Goal: Task Accomplishment & Management: Use online tool/utility

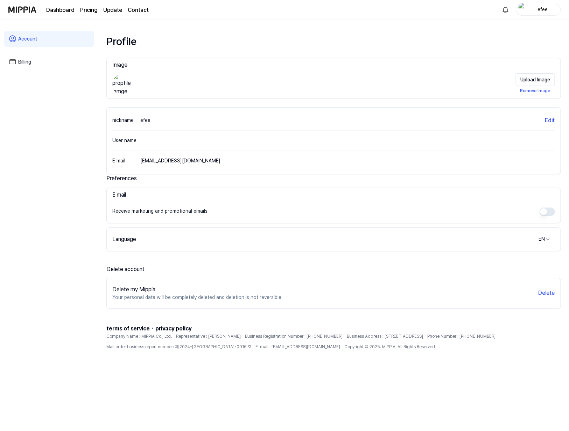
click at [64, 11] on link "Dashboard" at bounding box center [60, 10] width 28 height 8
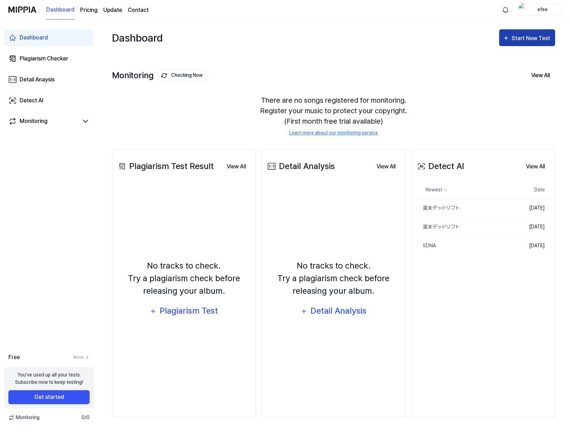
click at [510, 41] on div "Start New Test" at bounding box center [526, 38] width 49 height 9
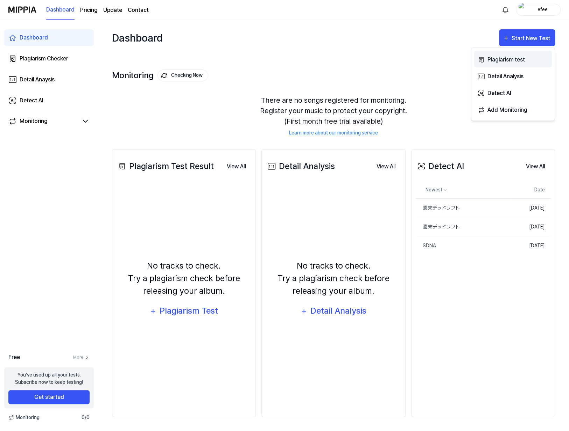
click at [496, 62] on div "Plagiarism test" at bounding box center [517, 59] width 61 height 9
click at [390, 58] on div "Monitoring Checking Now View All Monitoring There are no songs registered for m…" at bounding box center [333, 95] width 443 height 79
click at [44, 60] on div "Plagiarism Checker" at bounding box center [44, 59] width 49 height 8
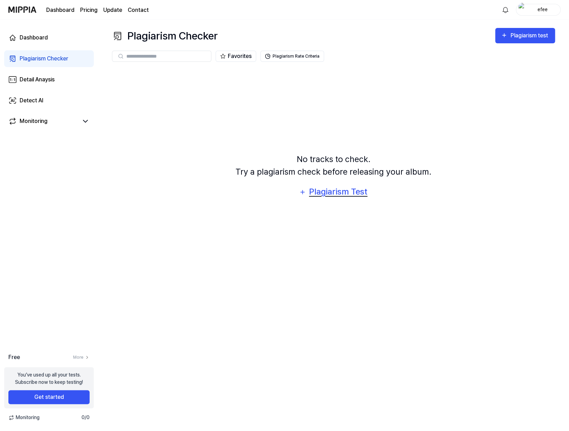
click at [315, 185] on button "Plagiarism Test" at bounding box center [332, 192] width 77 height 17
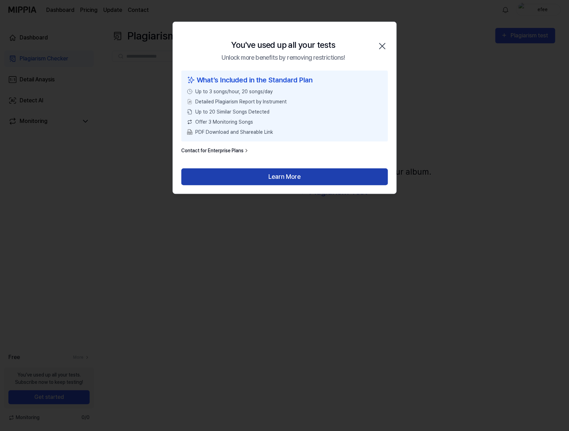
click at [283, 177] on button "Learn More" at bounding box center [284, 177] width 206 height 17
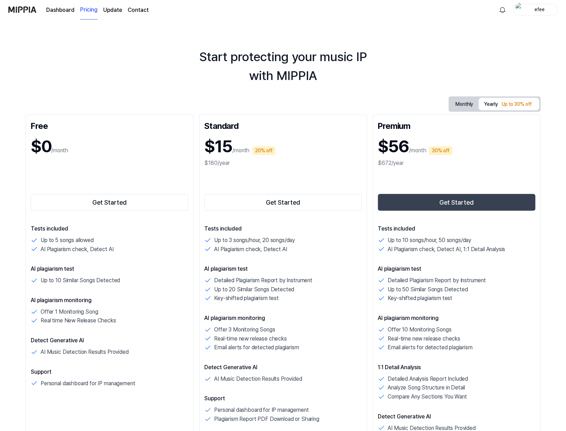
click at [53, 10] on link "Dashboard" at bounding box center [60, 10] width 28 height 8
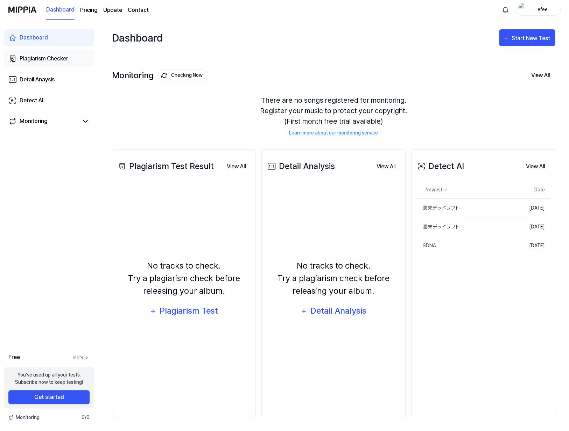
click at [47, 56] on div "Plagiarism Checker" at bounding box center [44, 59] width 49 height 8
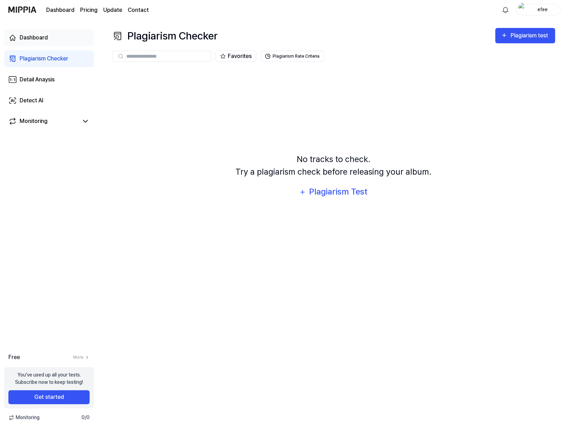
click at [49, 43] on link "Dashboard" at bounding box center [49, 37] width 90 height 17
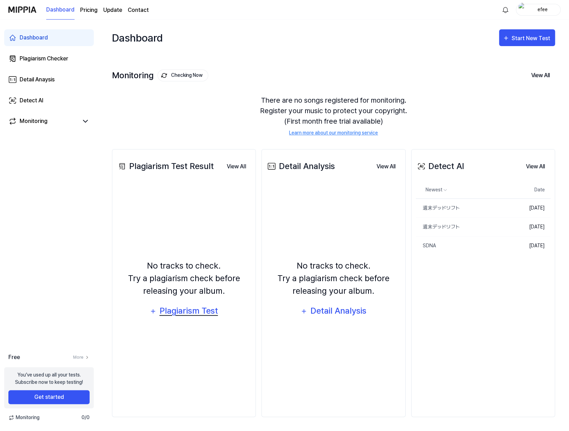
click at [183, 315] on div "Plagiarism Test" at bounding box center [188, 311] width 59 height 13
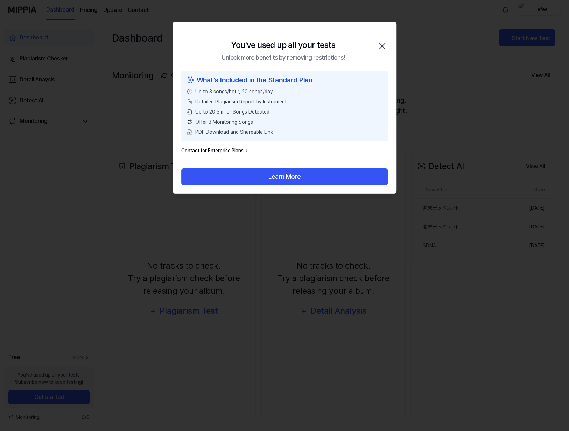
click at [381, 45] on icon "button" at bounding box center [381, 46] width 11 height 11
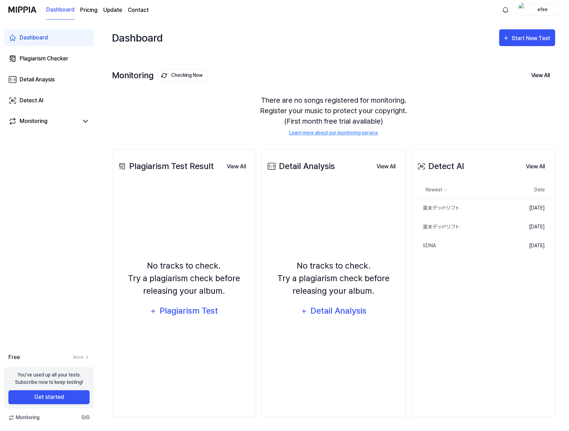
click at [93, 10] on page\) "Pricing" at bounding box center [88, 10] width 17 height 8
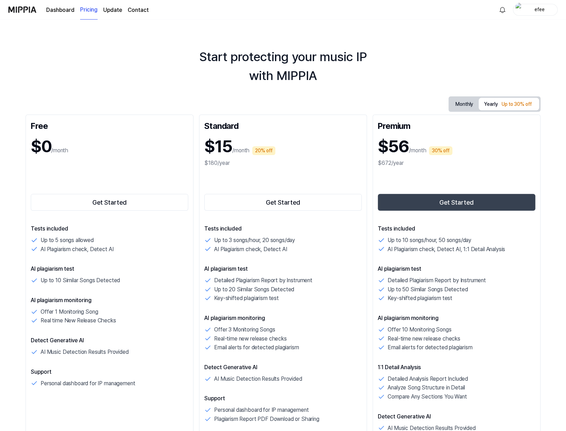
click at [55, 11] on link "Dashboard" at bounding box center [60, 10] width 28 height 8
